Goal: Navigation & Orientation: Find specific page/section

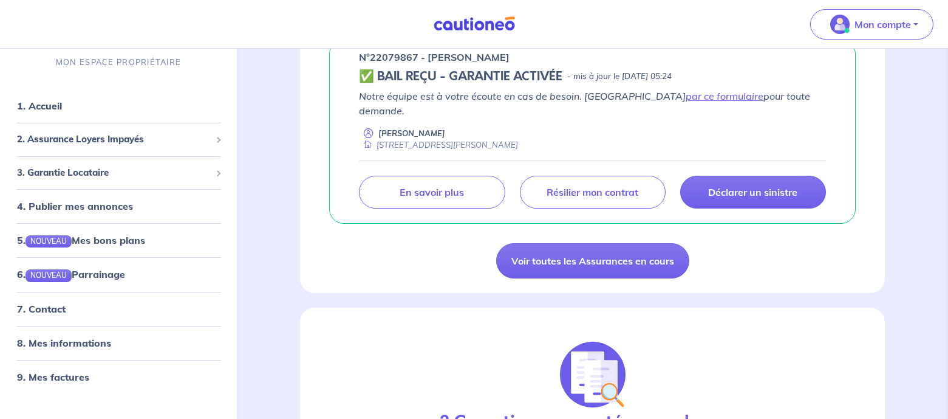
scroll to position [243, 0]
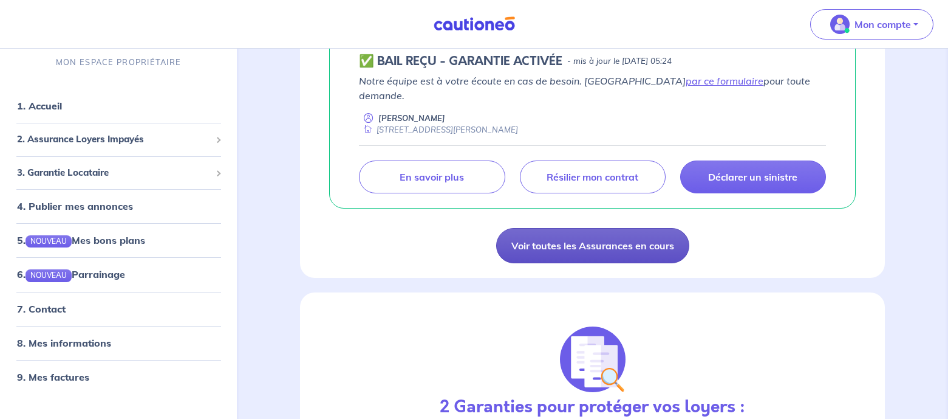
click at [581, 230] on link "Voir toutes les Assurances en cours" at bounding box center [592, 245] width 193 height 35
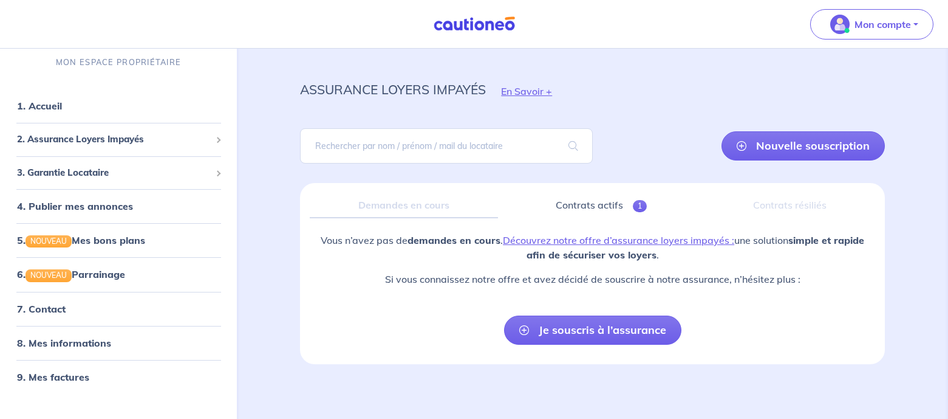
scroll to position [18, 0]
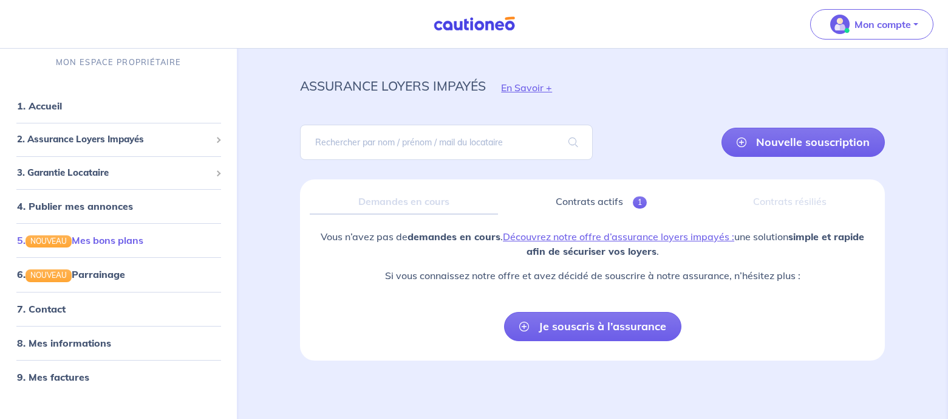
click at [77, 244] on link "5. NOUVEAU Mes bons plans" at bounding box center [80, 240] width 126 height 12
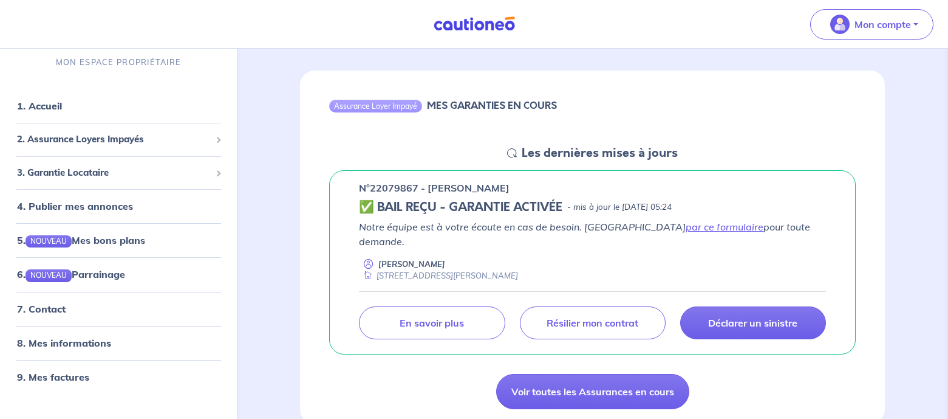
scroll to position [122, 0]
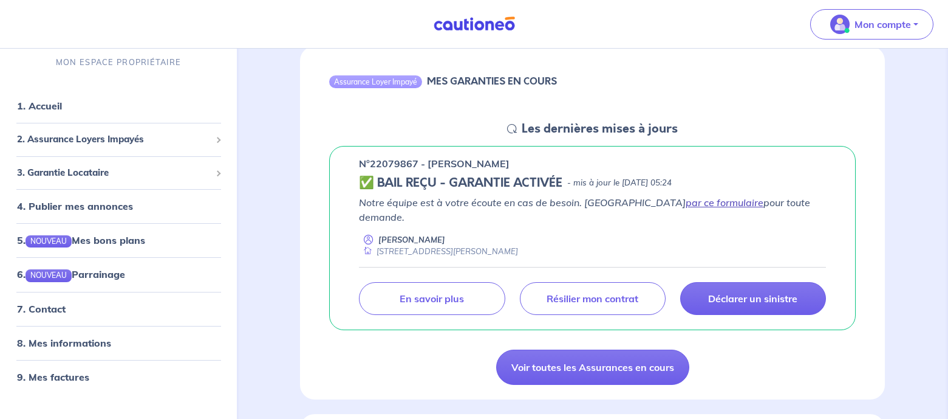
click at [686, 205] on link "par ce formulaire" at bounding box center [725, 202] width 78 height 12
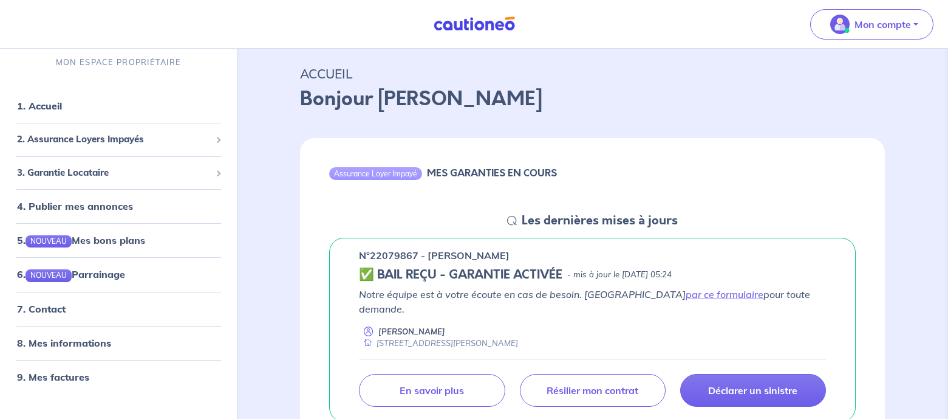
scroll to position [0, 0]
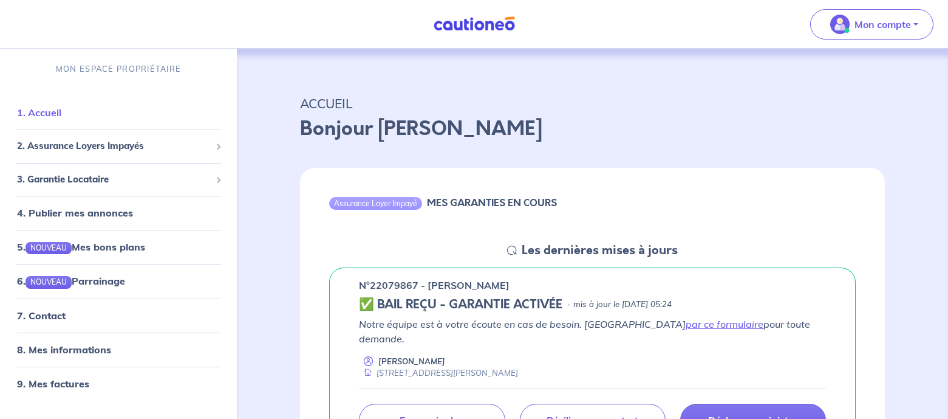
click at [42, 113] on link "1. Accueil" at bounding box center [39, 112] width 44 height 12
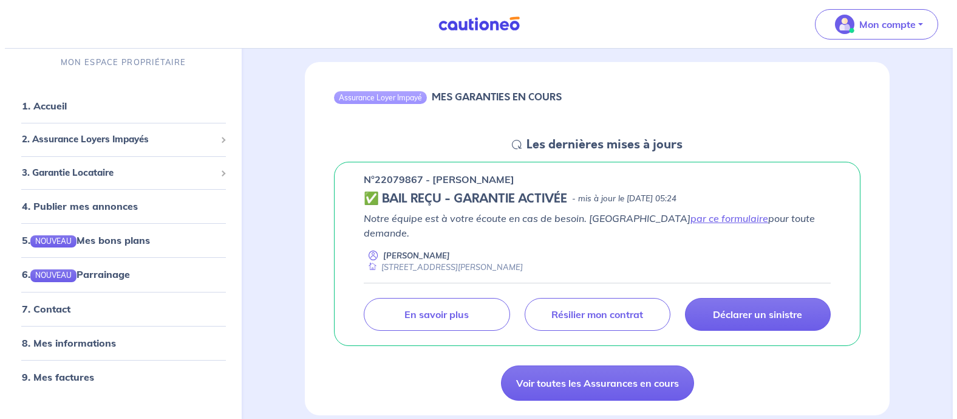
scroll to position [182, 0]
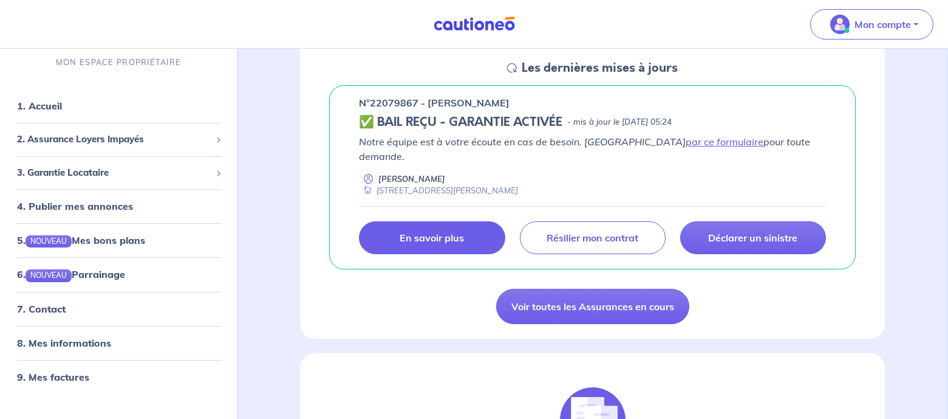
click at [450, 231] on p "En savoir plus" at bounding box center [432, 237] width 64 height 12
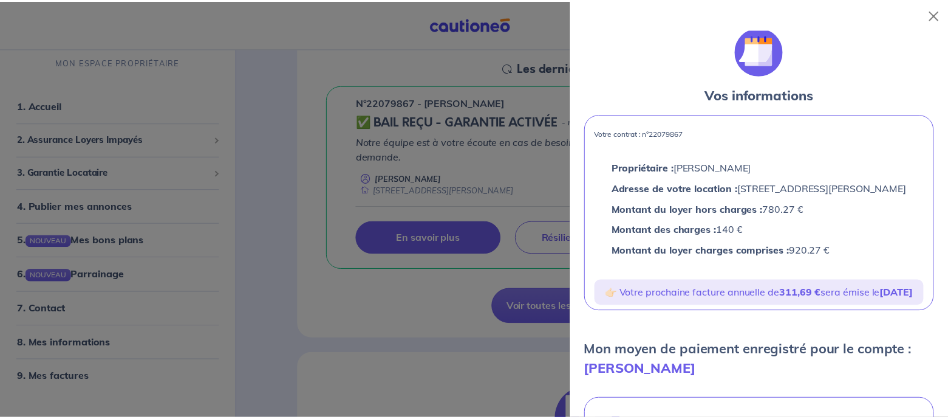
scroll to position [0, 0]
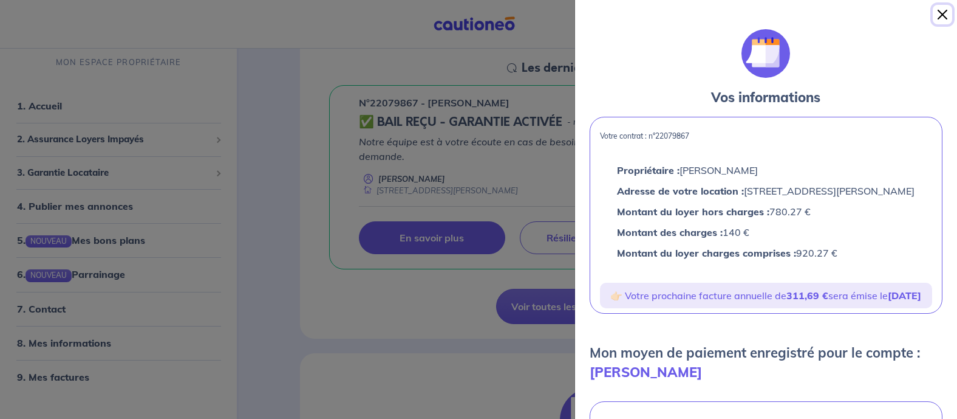
click at [945, 12] on button "Close" at bounding box center [942, 14] width 19 height 19
